Goal: Book appointment/travel/reservation

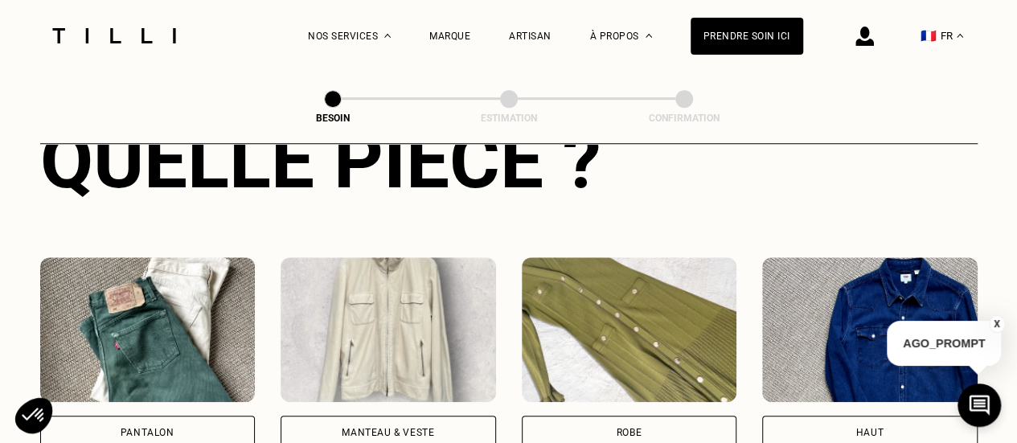
scroll to position [649, 0]
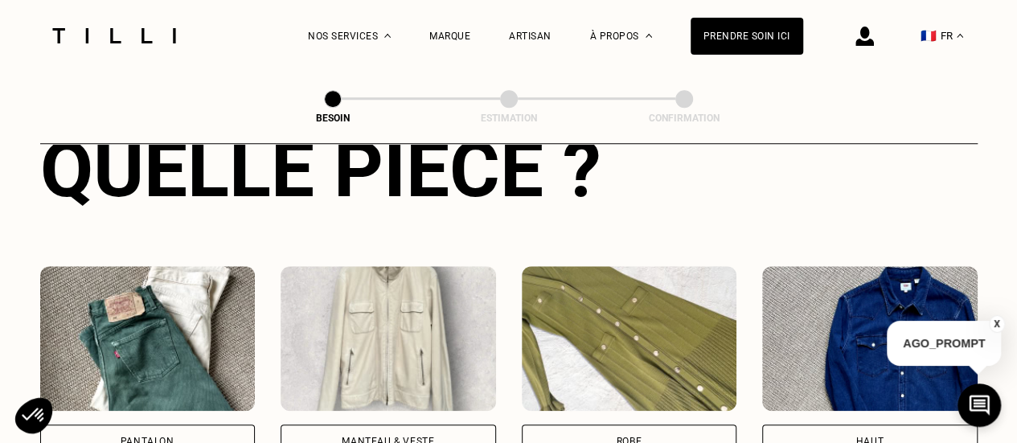
click at [394, 436] on div "Manteau & Veste" at bounding box center [388, 441] width 215 height 34
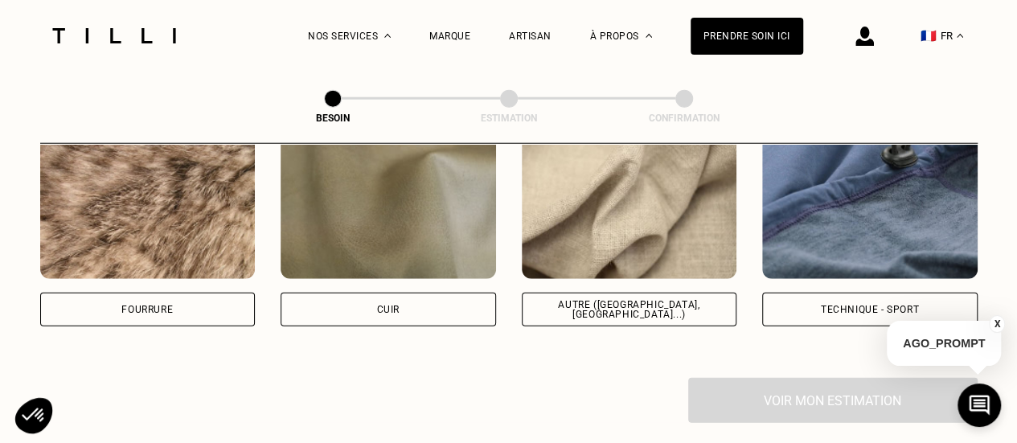
scroll to position [1993, 0]
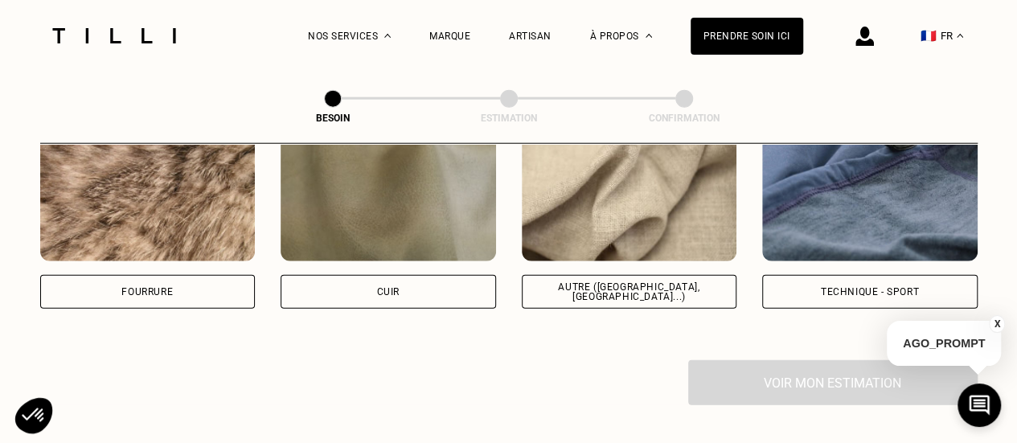
click at [659, 282] on div "Autre ([GEOGRAPHIC_DATA], [GEOGRAPHIC_DATA]...)" at bounding box center [629, 291] width 188 height 19
select select "FR"
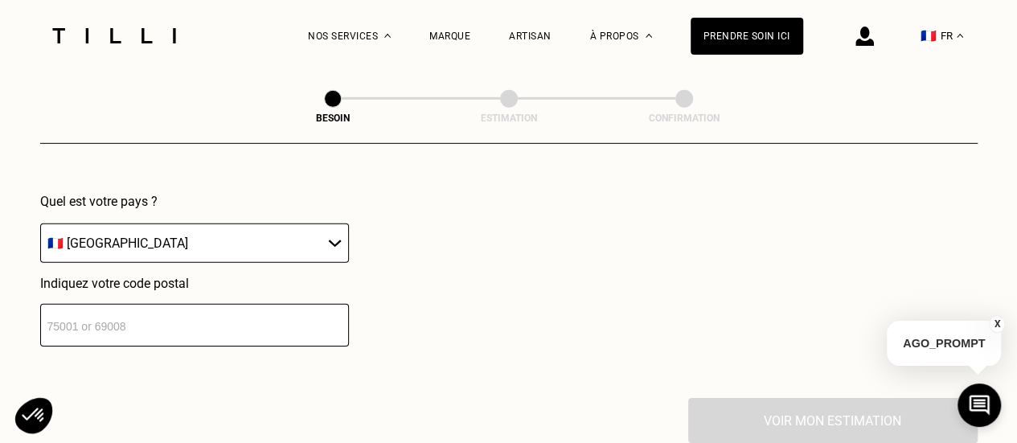
scroll to position [2354, 0]
click at [195, 306] on input "number" at bounding box center [194, 324] width 309 height 43
type input "75004"
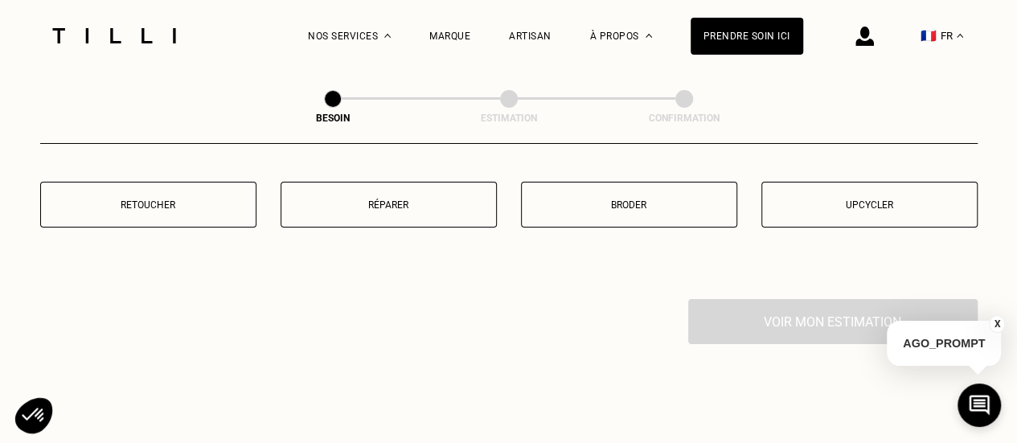
scroll to position [2862, 0]
click at [630, 182] on button "Broder" at bounding box center [629, 205] width 216 height 46
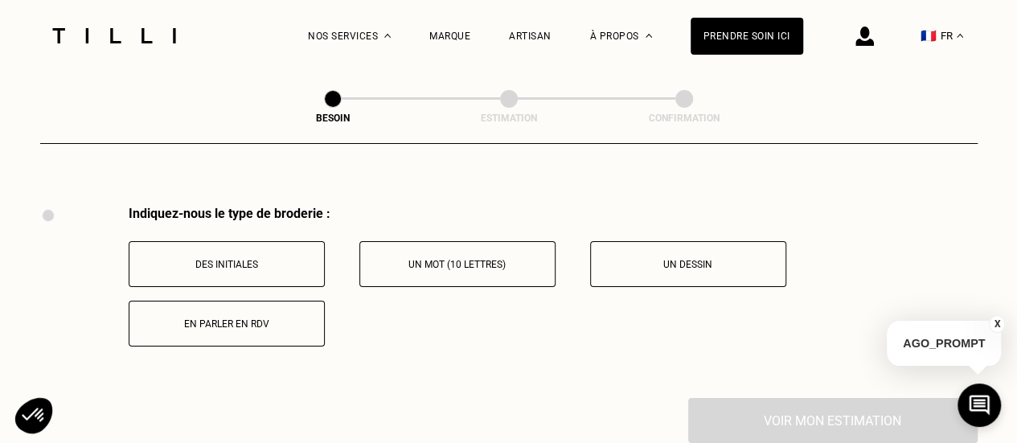
scroll to position [2971, 0]
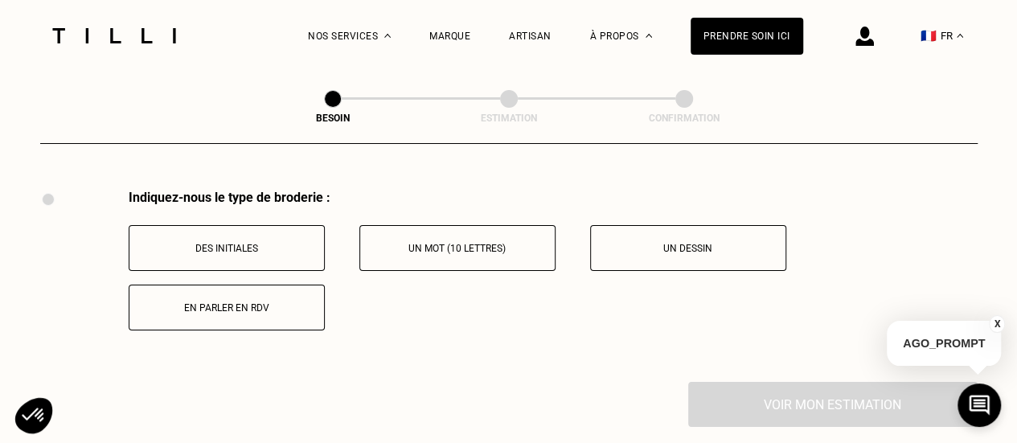
click at [264, 302] on p "En parler en RDV" at bounding box center [226, 307] width 178 height 11
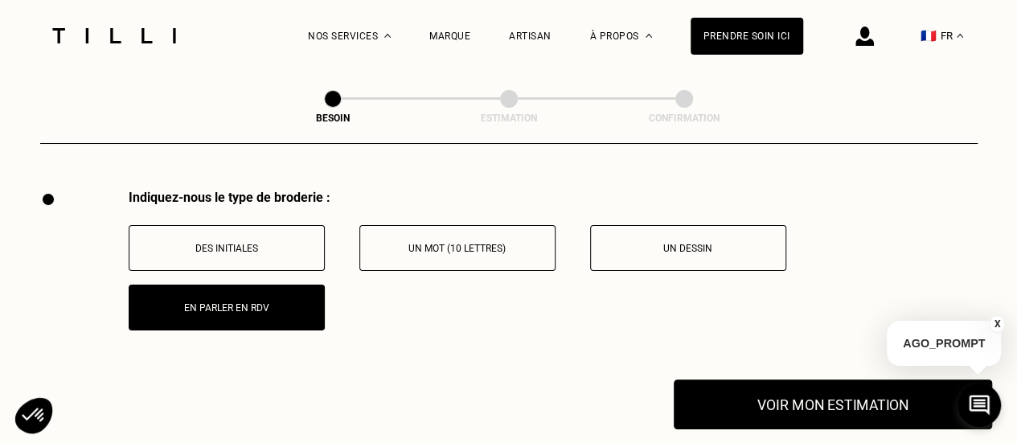
click at [749, 406] on button "Voir mon estimation" at bounding box center [833, 404] width 318 height 50
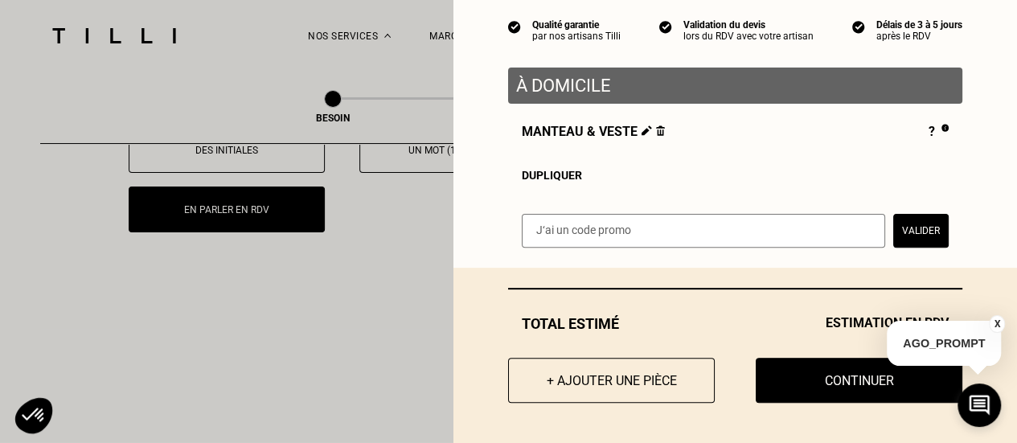
scroll to position [3075, 0]
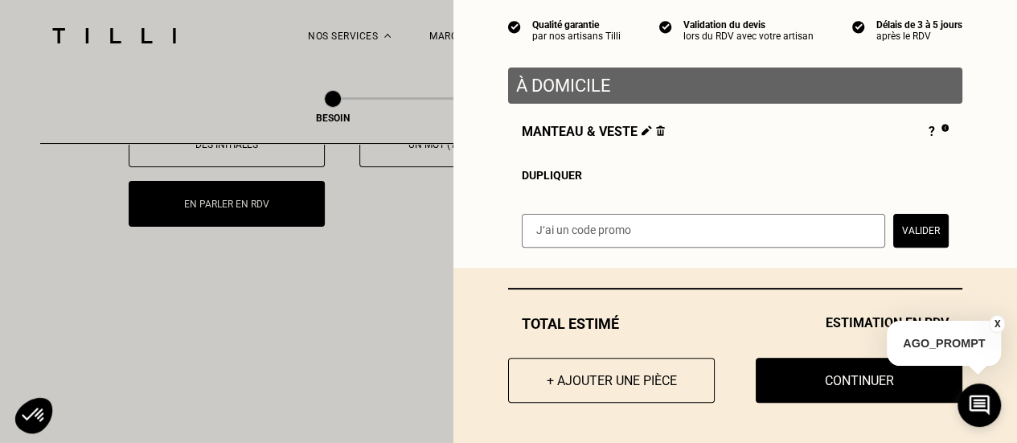
click at [1000, 324] on button "X" at bounding box center [997, 324] width 16 height 18
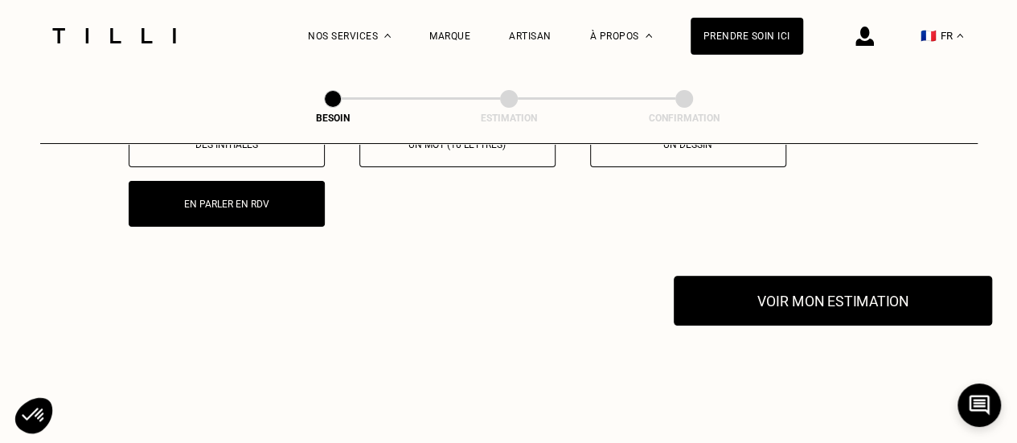
click at [849, 291] on button "Voir mon estimation" at bounding box center [833, 301] width 318 height 50
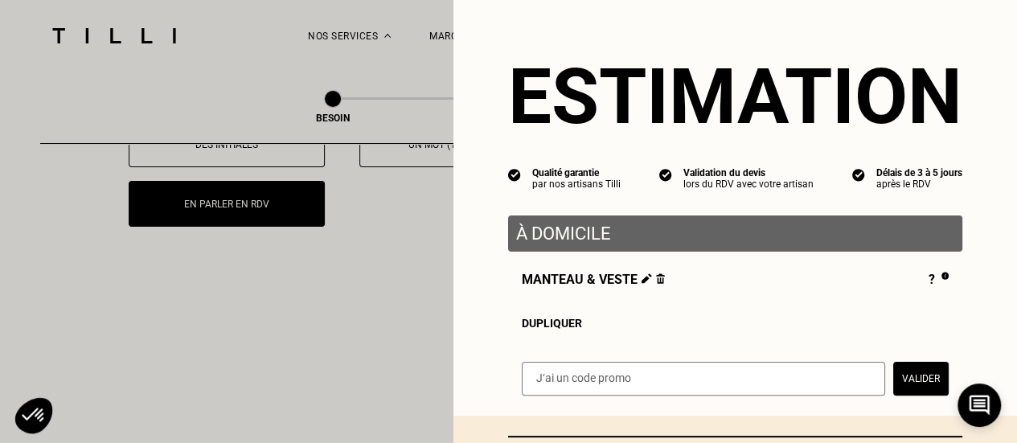
scroll to position [153, 0]
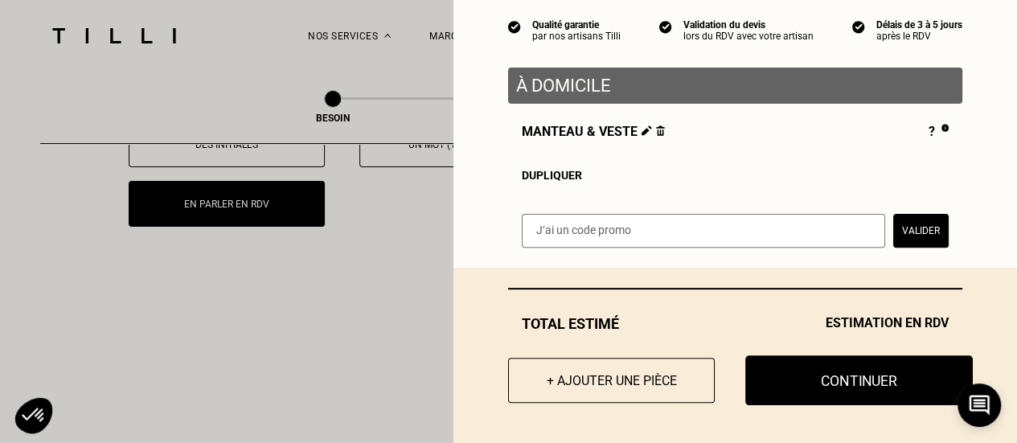
click at [796, 395] on button "Continuer" at bounding box center [858, 380] width 227 height 50
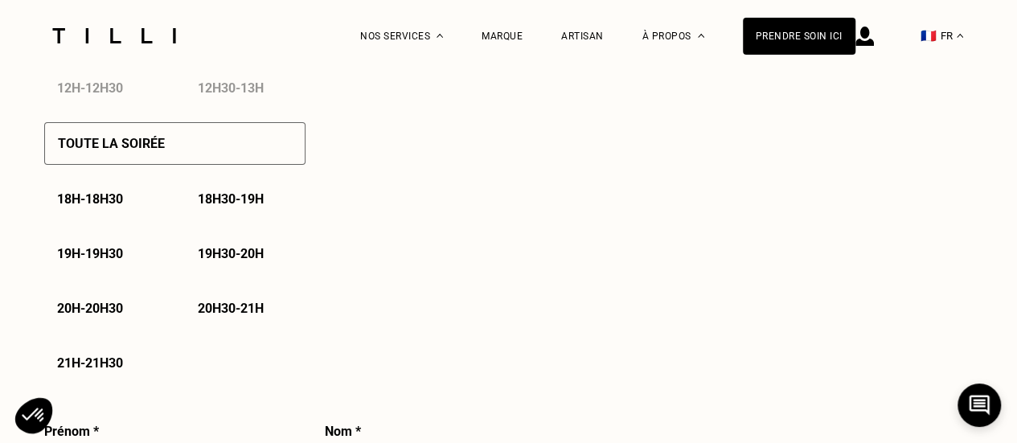
select select "FR"
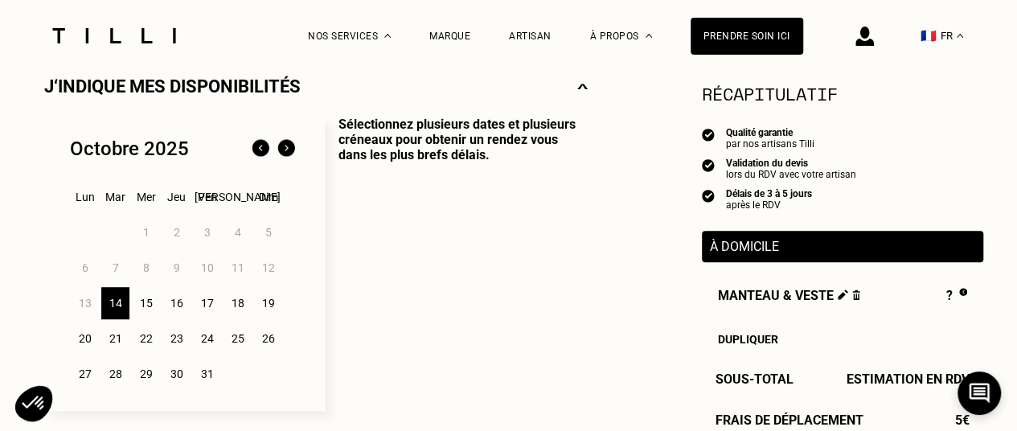
scroll to position [379, 0]
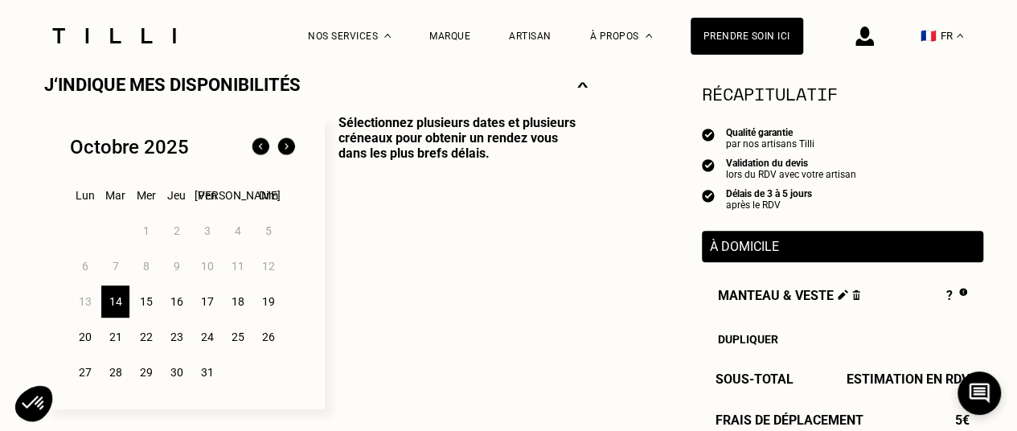
click at [124, 305] on div "14" at bounding box center [115, 301] width 28 height 32
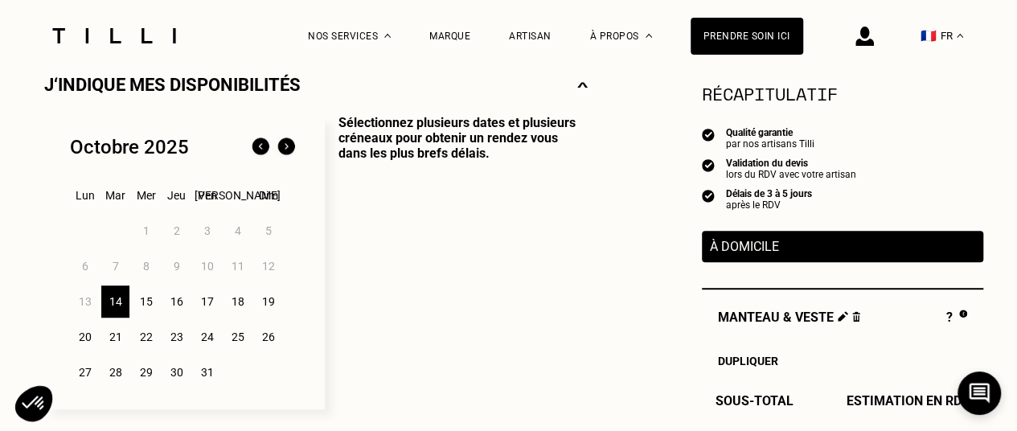
click at [203, 303] on div "17" at bounding box center [207, 301] width 28 height 32
click at [235, 305] on div "18" at bounding box center [237, 301] width 28 height 32
click at [264, 307] on div "19" at bounding box center [268, 301] width 28 height 32
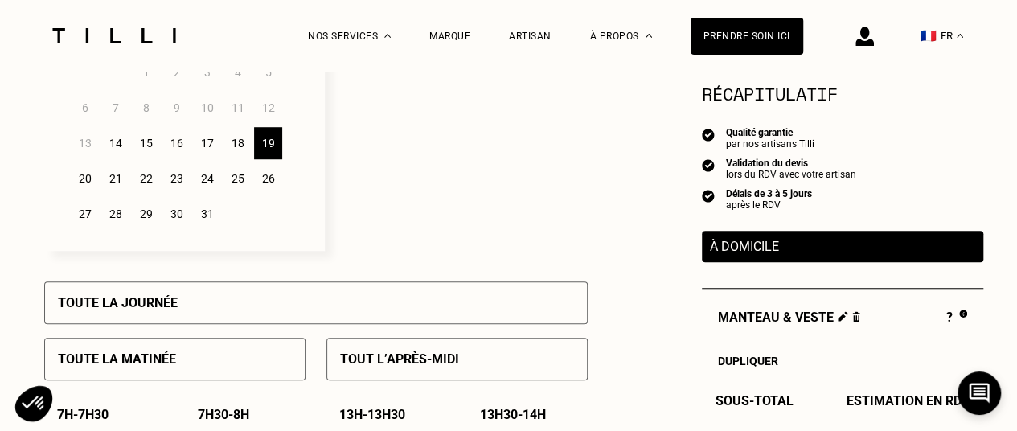
scroll to position [535, 0]
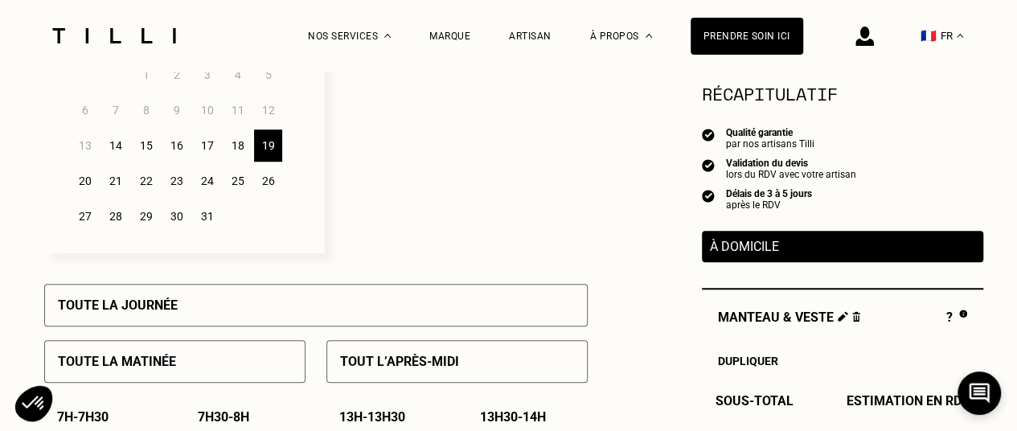
click at [119, 152] on div "14" at bounding box center [115, 145] width 28 height 32
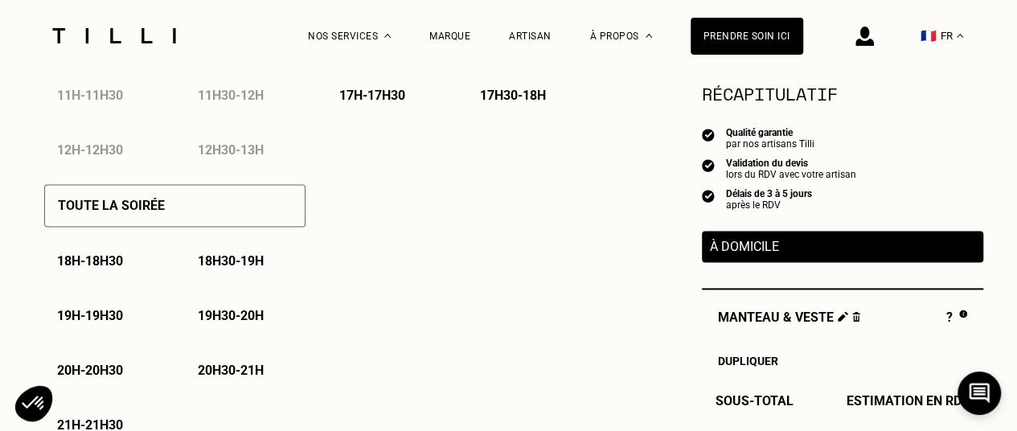
scroll to position [1076, 1]
click at [106, 266] on p "18h - 18h30" at bounding box center [89, 260] width 66 height 15
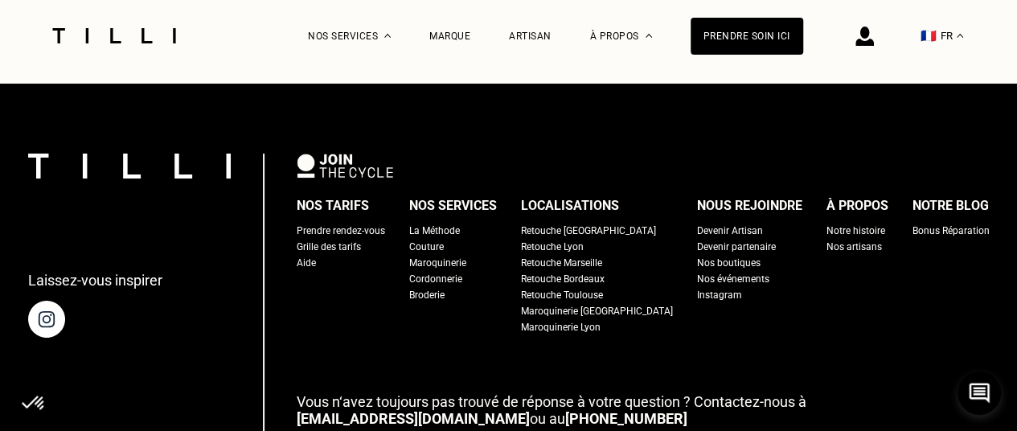
scroll to position [2776, 0]
